Goal: Task Accomplishment & Management: Manage account settings

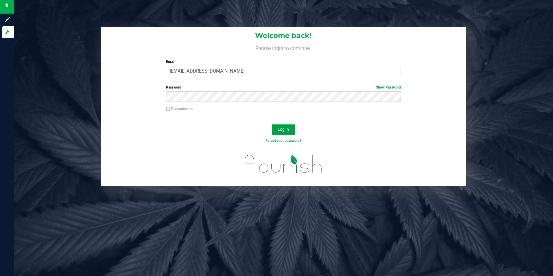
click at [285, 125] on button "Log In" at bounding box center [283, 129] width 23 height 10
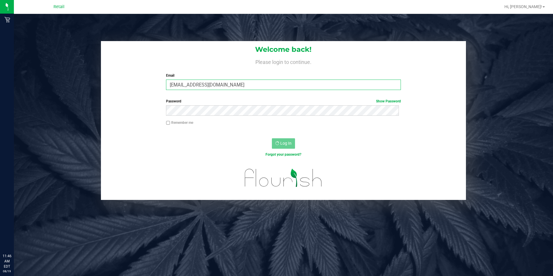
drag, startPoint x: 255, startPoint y: 83, endPoint x: 254, endPoint y: 87, distance: 4.2
click at [255, 83] on input "[EMAIL_ADDRESS][DOMAIN_NAME]" at bounding box center [283, 85] width 235 height 10
type input "[EMAIL_ADDRESS][DOMAIN_NAME]"
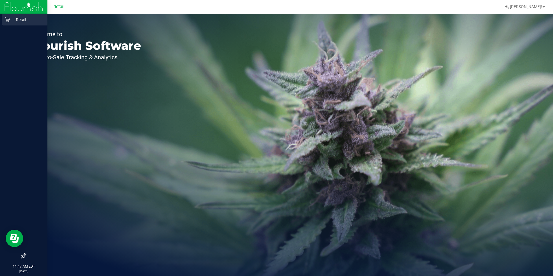
click at [10, 15] on div "Retail" at bounding box center [25, 20] width 46 height 12
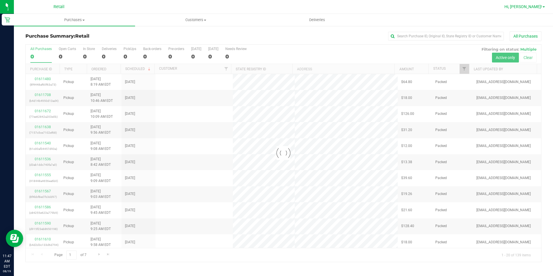
click at [519, 6] on span "Hi, [PERSON_NAME]!" at bounding box center [524, 6] width 38 height 5
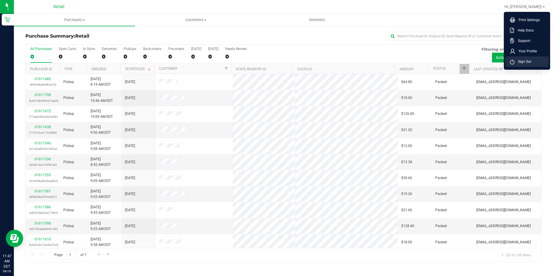
click at [510, 60] on icon at bounding box center [512, 61] width 5 height 5
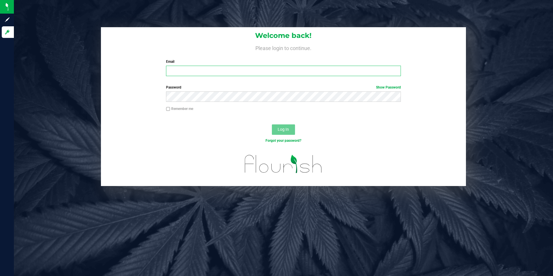
type input "[EMAIL_ADDRESS][DOMAIN_NAME]"
click at [237, 76] on input "[EMAIL_ADDRESS][DOMAIN_NAME]" at bounding box center [283, 71] width 235 height 10
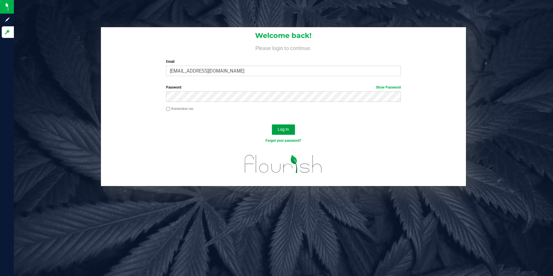
click at [280, 129] on span "Log In" at bounding box center [283, 129] width 11 height 5
